Goal: Task Accomplishment & Management: Complete application form

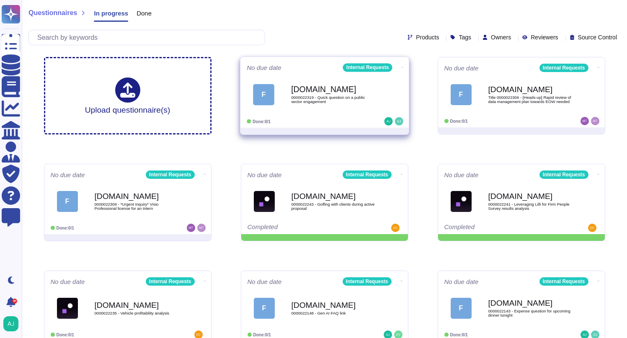
click at [344, 122] on div "Done: 0/1" at bounding box center [299, 121] width 104 height 8
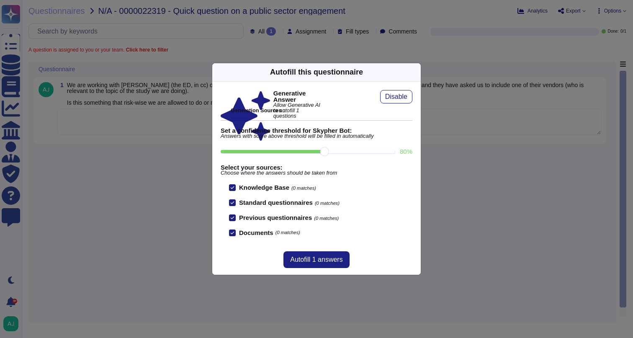
click at [179, 165] on div "Autofill this questionnaire Generative Answer Allow Generative AI to autofill 1…" at bounding box center [316, 169] width 633 height 338
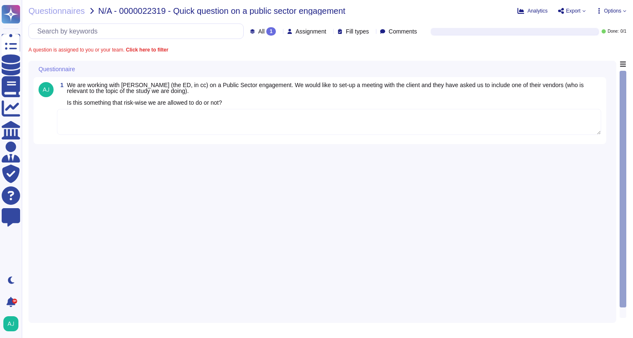
click at [295, 121] on textarea at bounding box center [329, 122] width 544 height 26
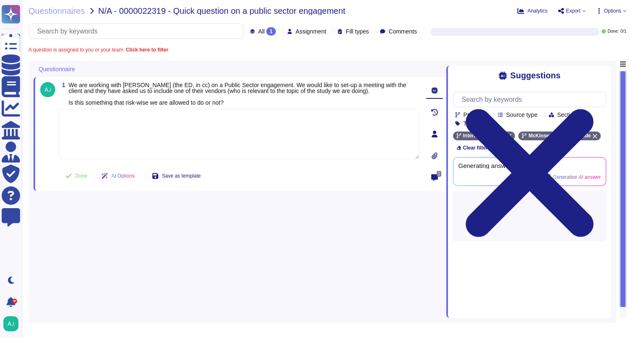
paste textarea "Given the urgency let me loop in our Client Service Risk (CSR) team in Europe t…"
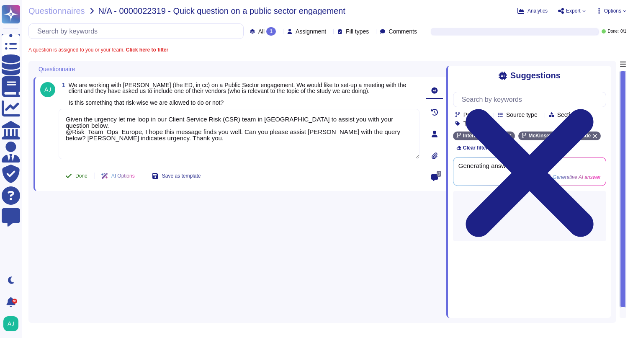
type textarea "Given the urgency let me loop in our Client Service Risk (CSR) team in Europe t…"
click at [73, 176] on button "Done" at bounding box center [77, 175] width 36 height 17
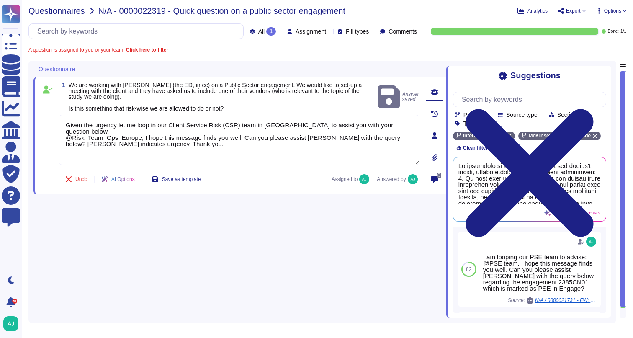
click at [67, 11] on span "Questionnaires" at bounding box center [56, 11] width 56 height 8
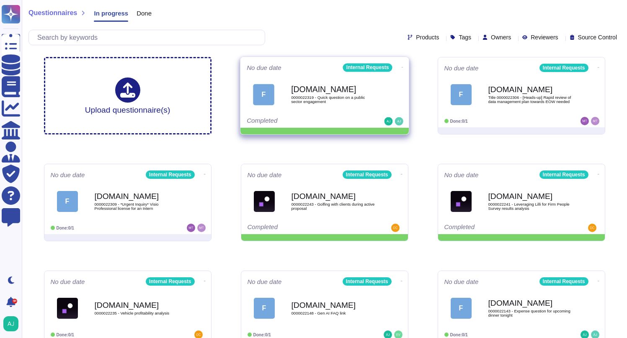
click at [401, 67] on icon at bounding box center [402, 67] width 2 height 2
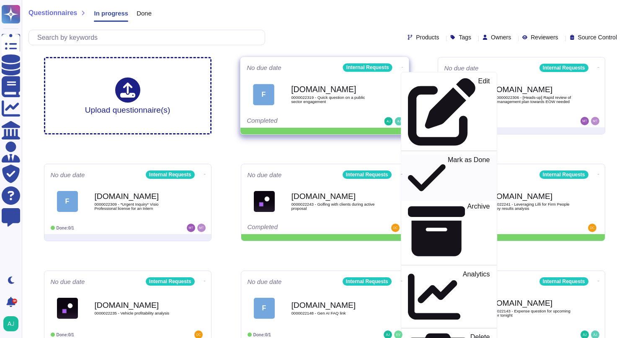
click at [447, 157] on p "Mark as Done" at bounding box center [468, 178] width 42 height 43
